Goal: Transaction & Acquisition: Purchase product/service

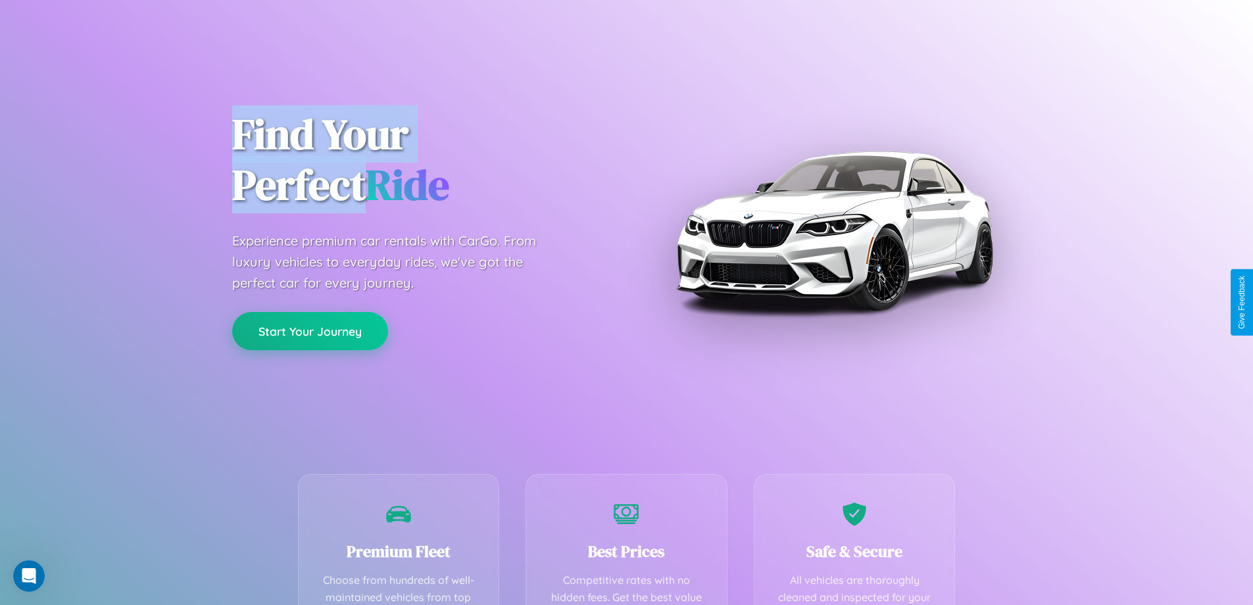
click at [310, 331] on button "Start Your Journey" at bounding box center [310, 331] width 156 height 38
click at [310, 330] on button "Start Your Journey" at bounding box center [310, 331] width 156 height 38
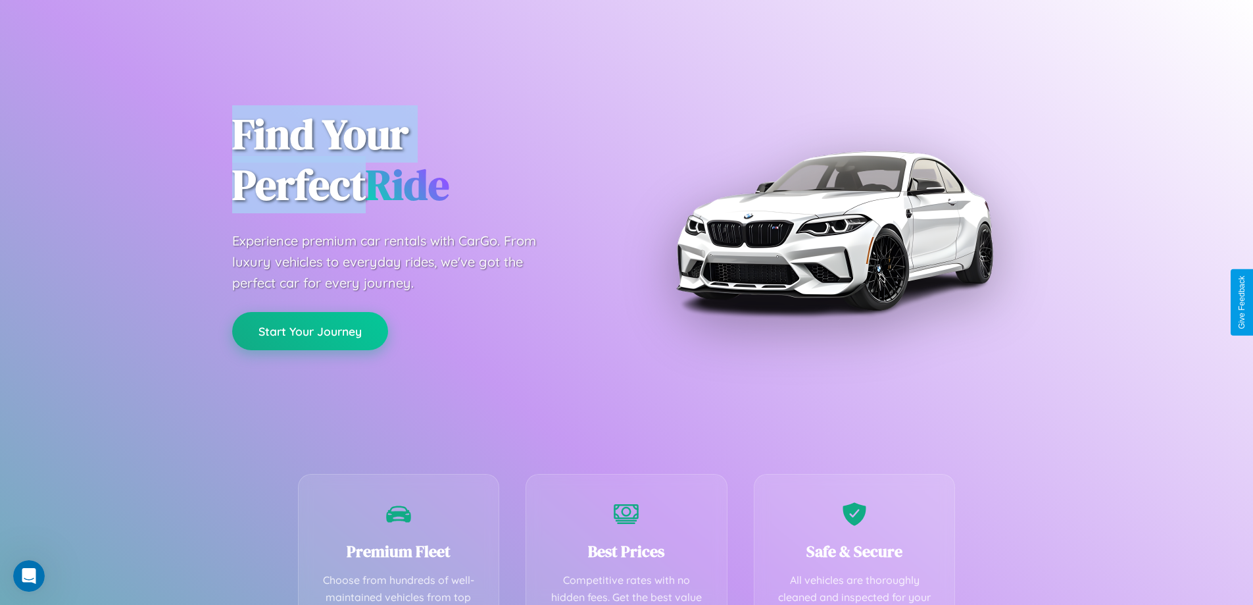
click at [310, 330] on button "Start Your Journey" at bounding box center [310, 331] width 156 height 38
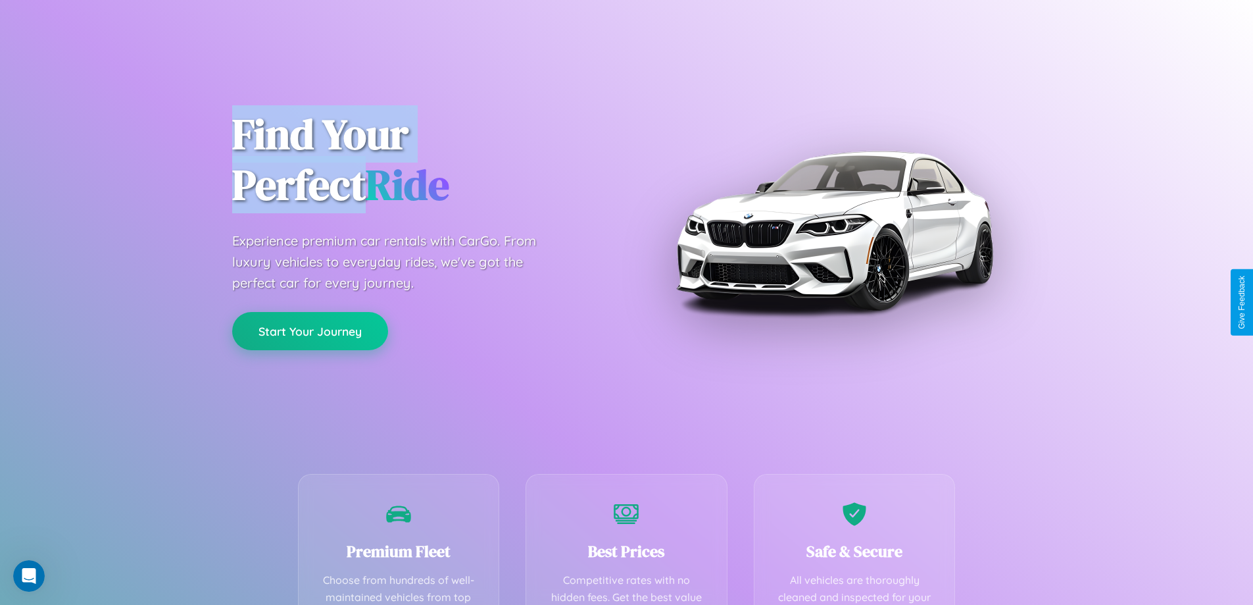
click at [310, 330] on button "Start Your Journey" at bounding box center [310, 331] width 156 height 38
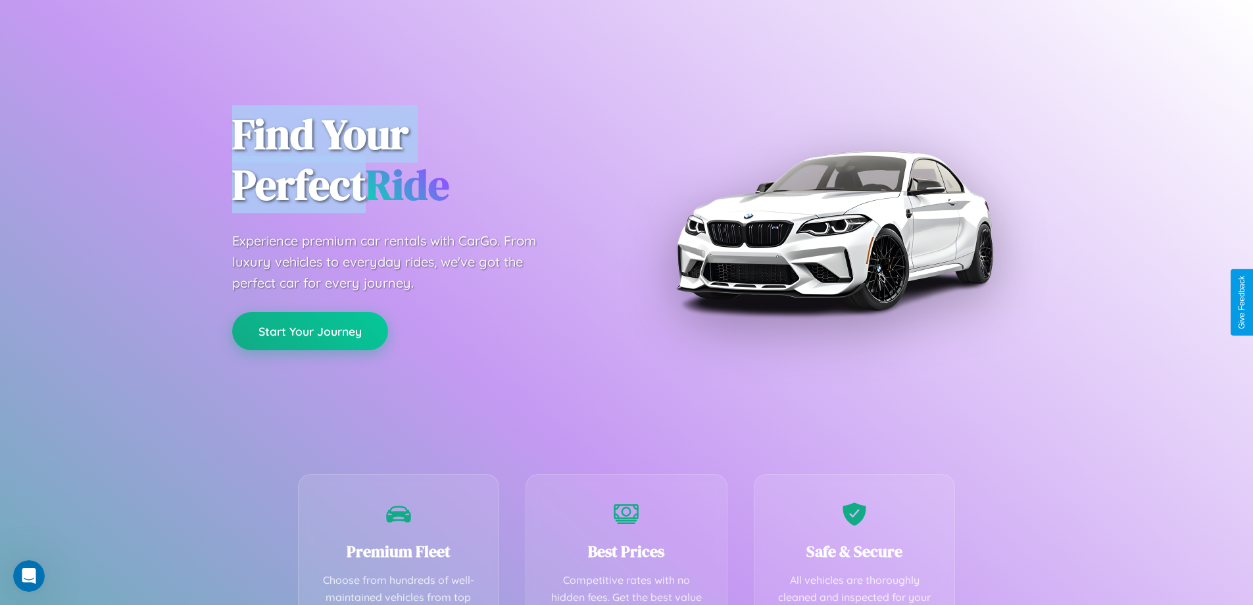
click at [310, 330] on button "Start Your Journey" at bounding box center [310, 331] width 156 height 38
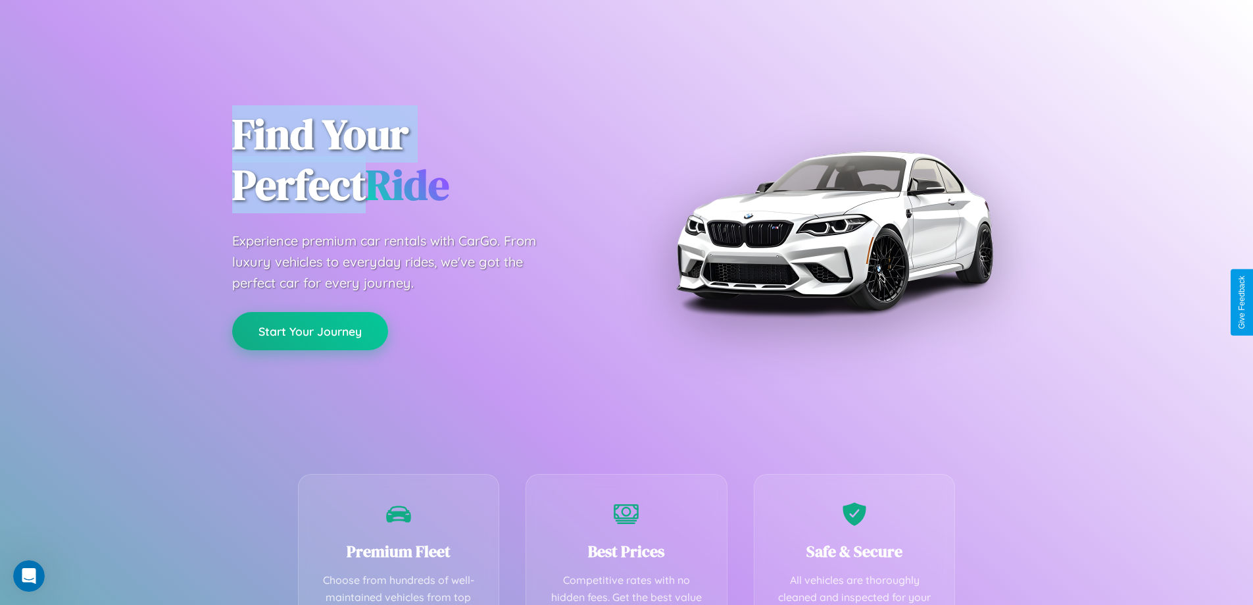
click at [310, 330] on button "Start Your Journey" at bounding box center [310, 331] width 156 height 38
